Goal: Obtain resource: Download file/media

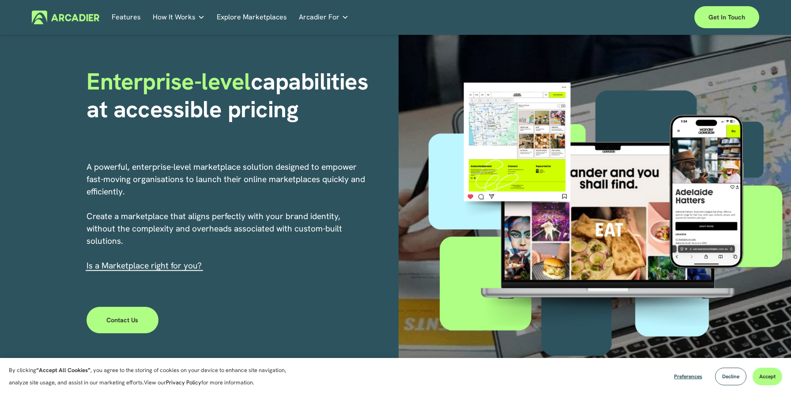
scroll to position [50, 0]
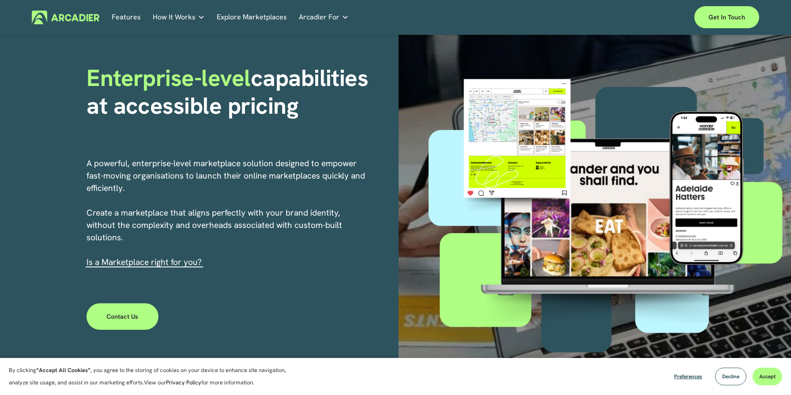
click at [122, 326] on link "Contact Us" at bounding box center [122, 317] width 72 height 26
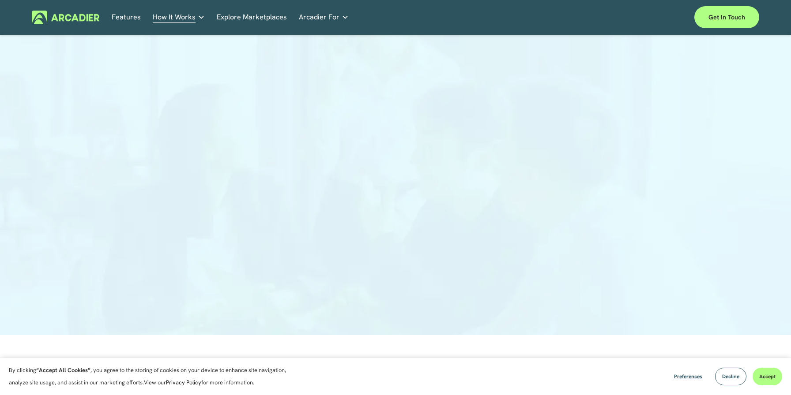
scroll to position [68, 0]
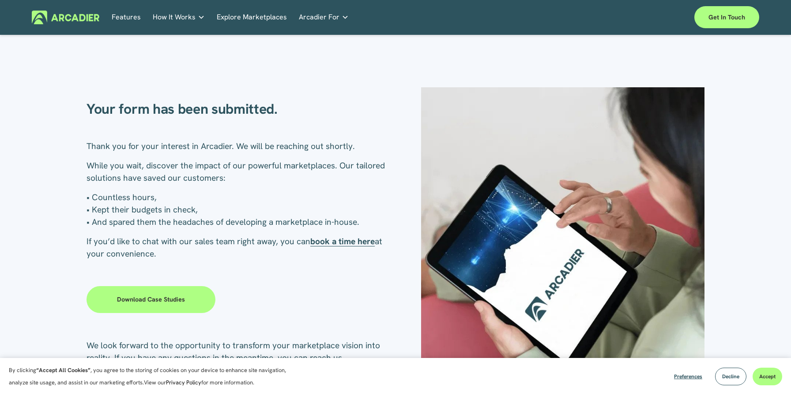
click at [183, 288] on link "Download case studies" at bounding box center [150, 299] width 129 height 26
